Goal: Task Accomplishment & Management: Manage account settings

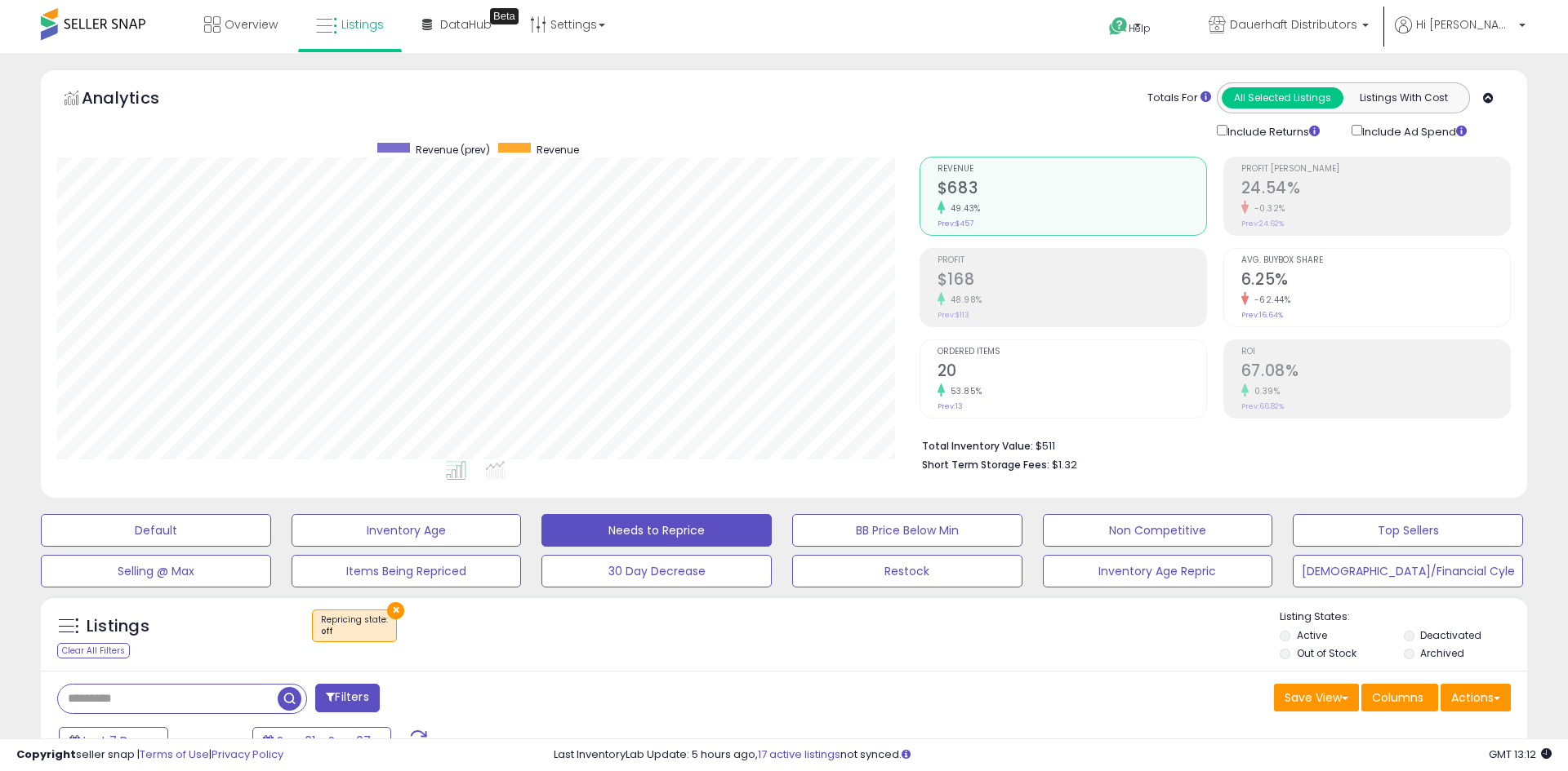
scroll to position [334, 862]
click at [152, 534] on button "Default" at bounding box center [156, 530] width 231 height 32
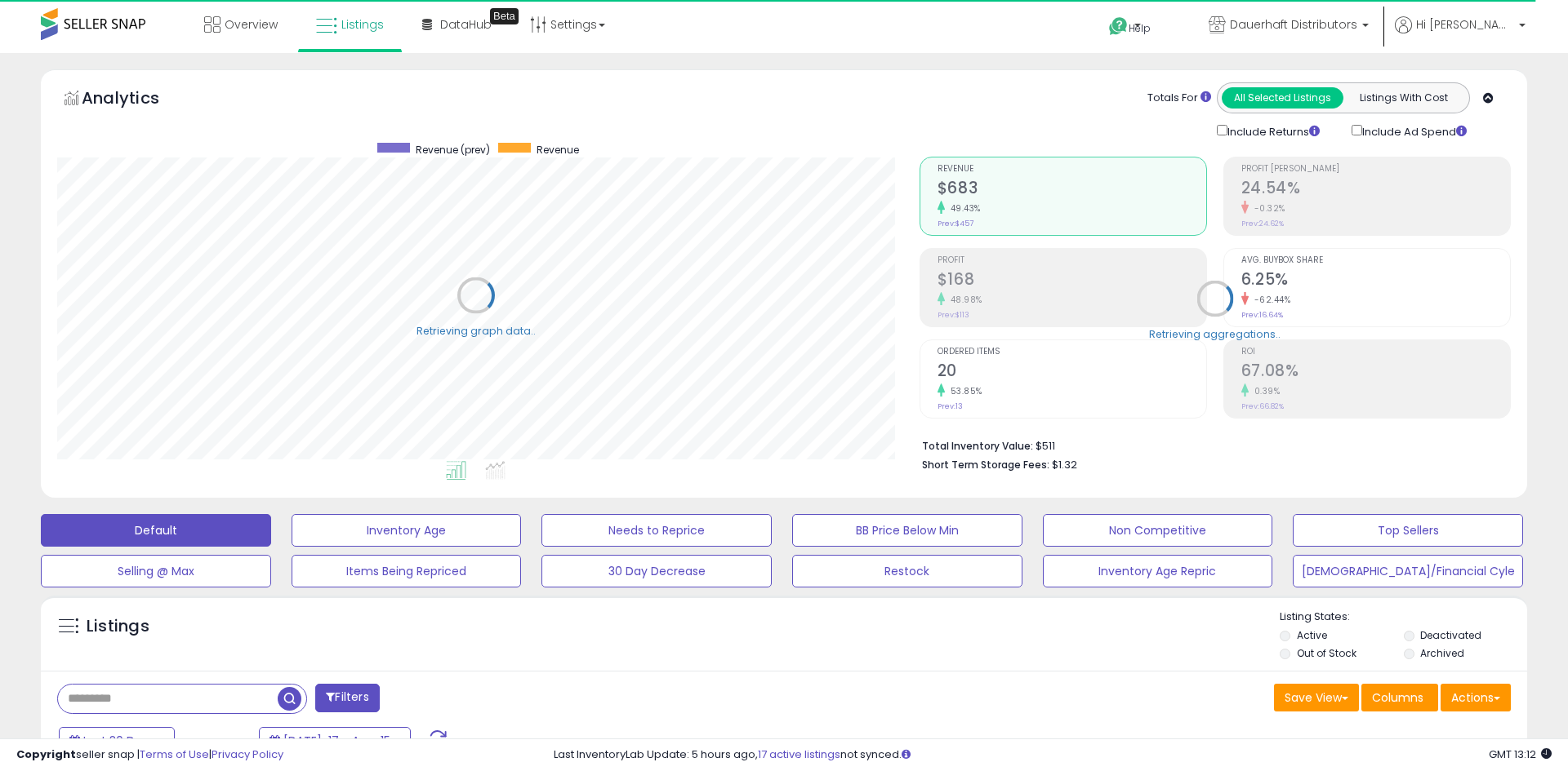
select select "**"
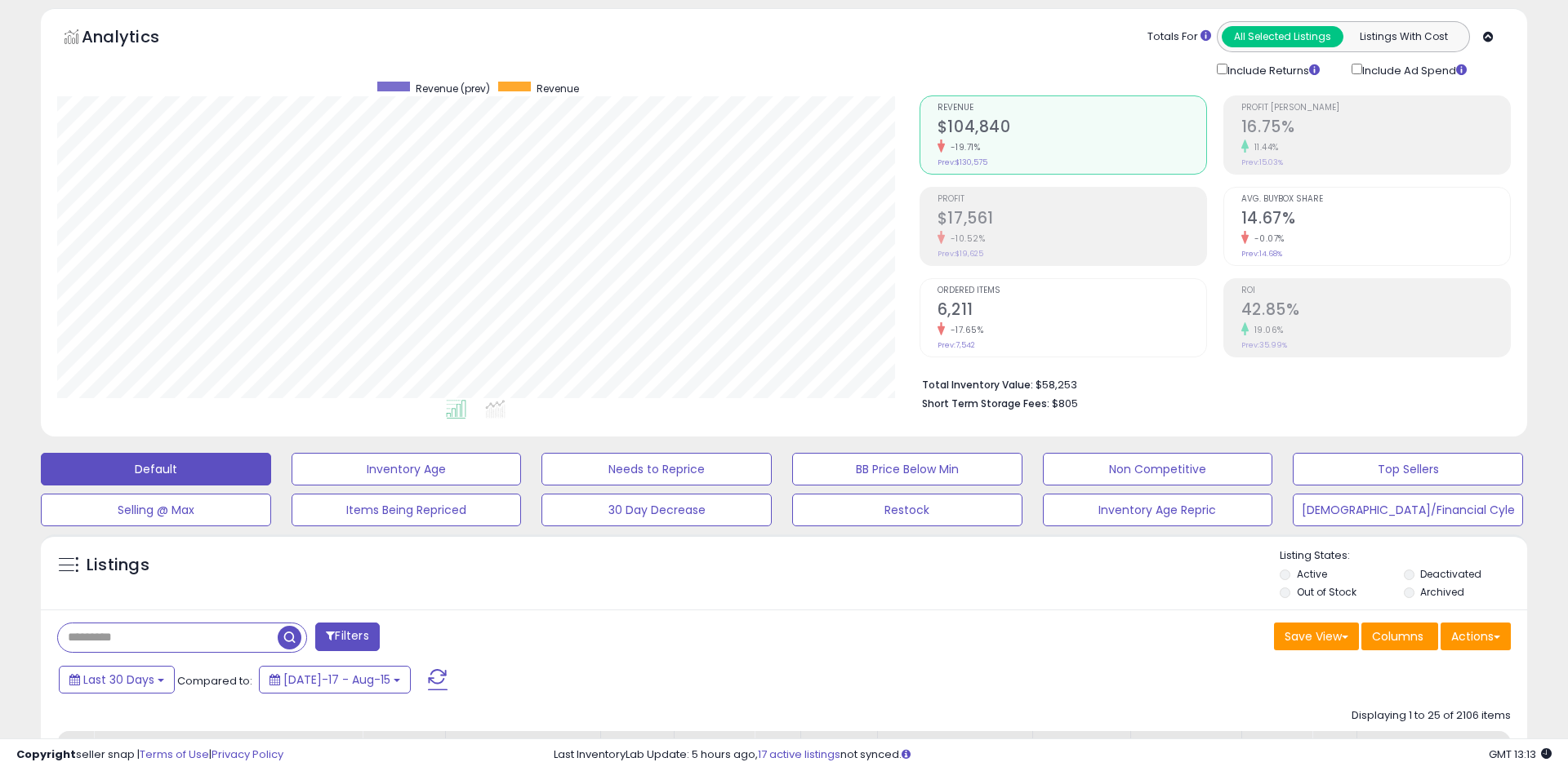
scroll to position [62, 0]
